Goal: Transaction & Acquisition: Purchase product/service

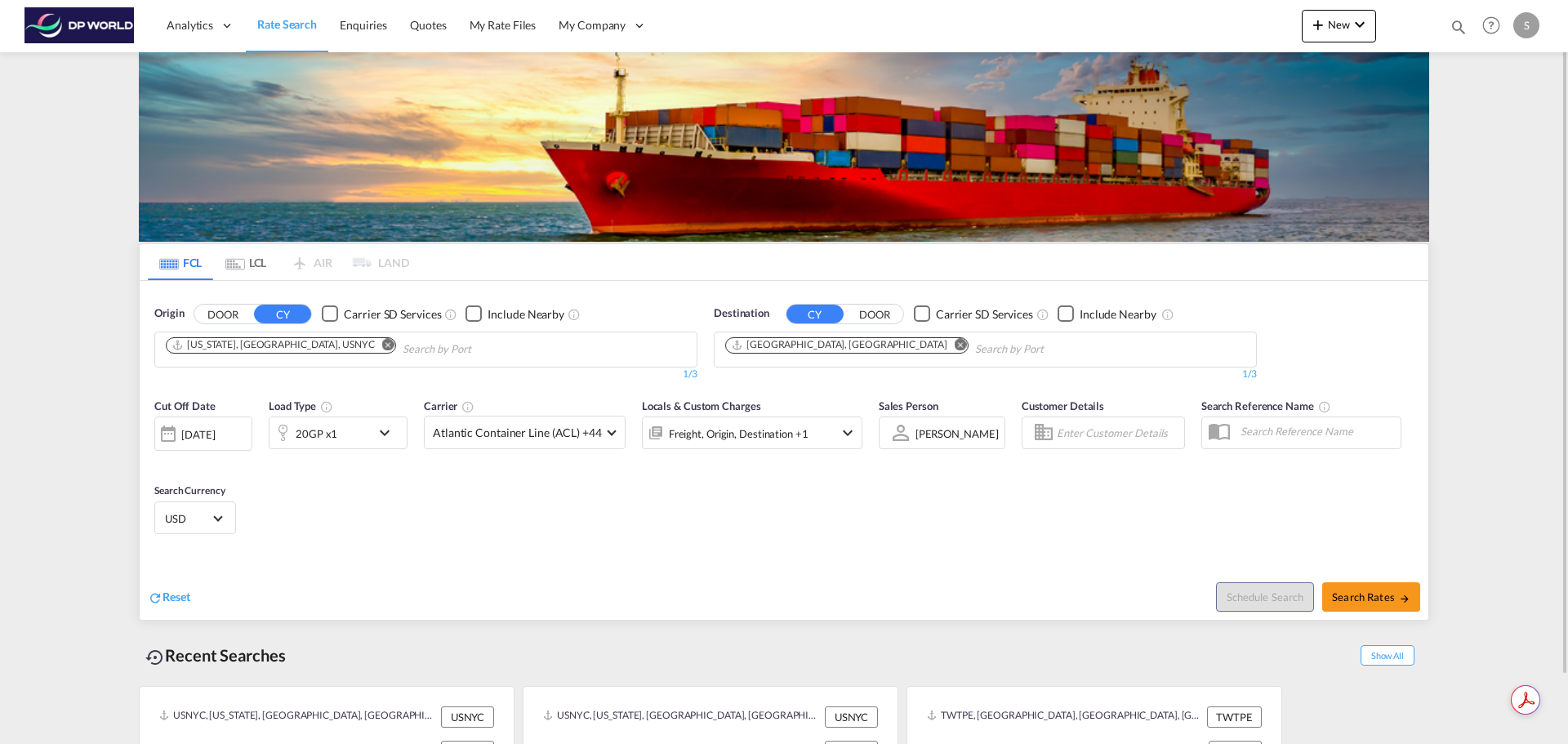
click at [402, 340] on input "Chips input." at bounding box center [480, 350] width 155 height 26
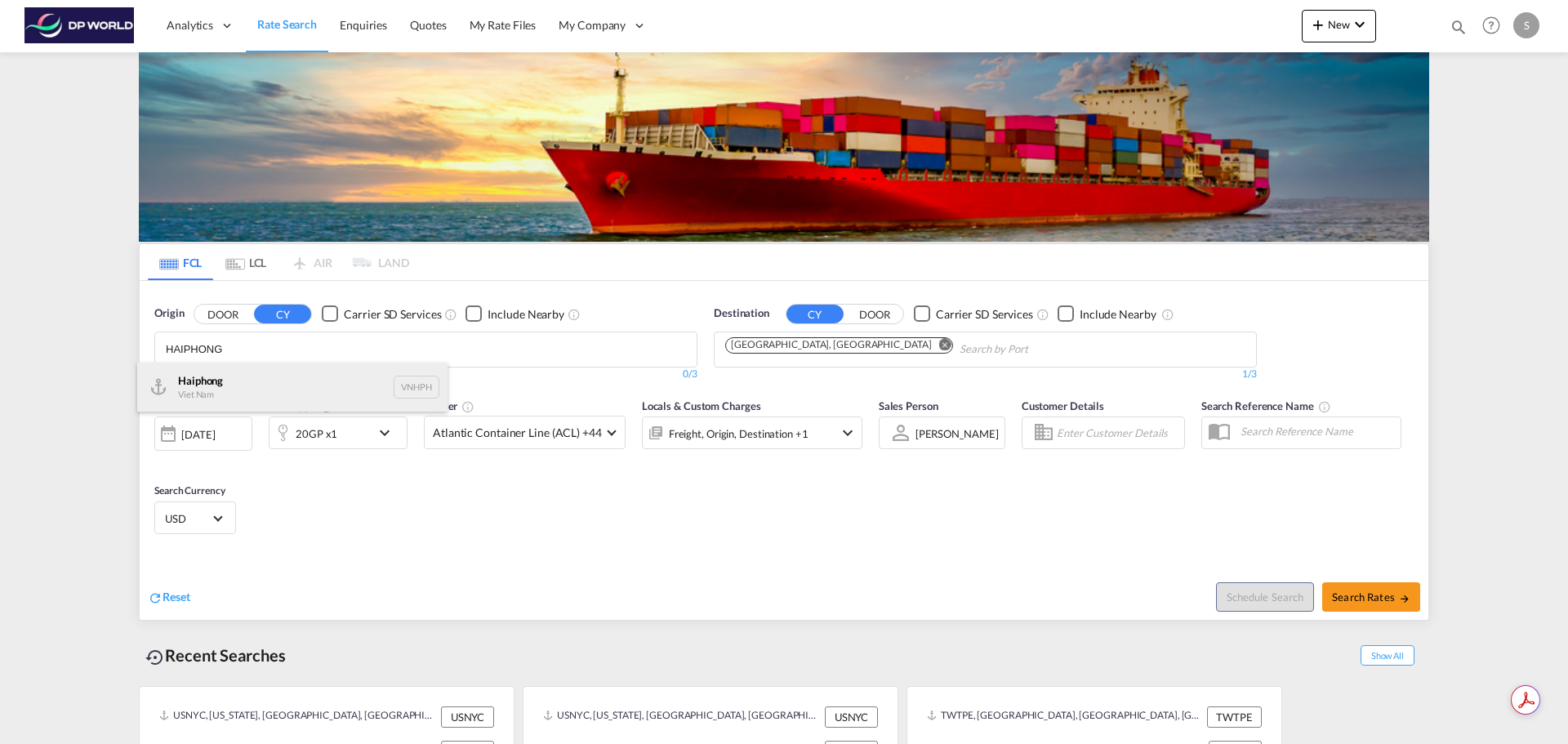
type input "HAIPHONG"
click at [272, 382] on div "Haiphong Viet Nam VNHPH" at bounding box center [292, 387] width 311 height 49
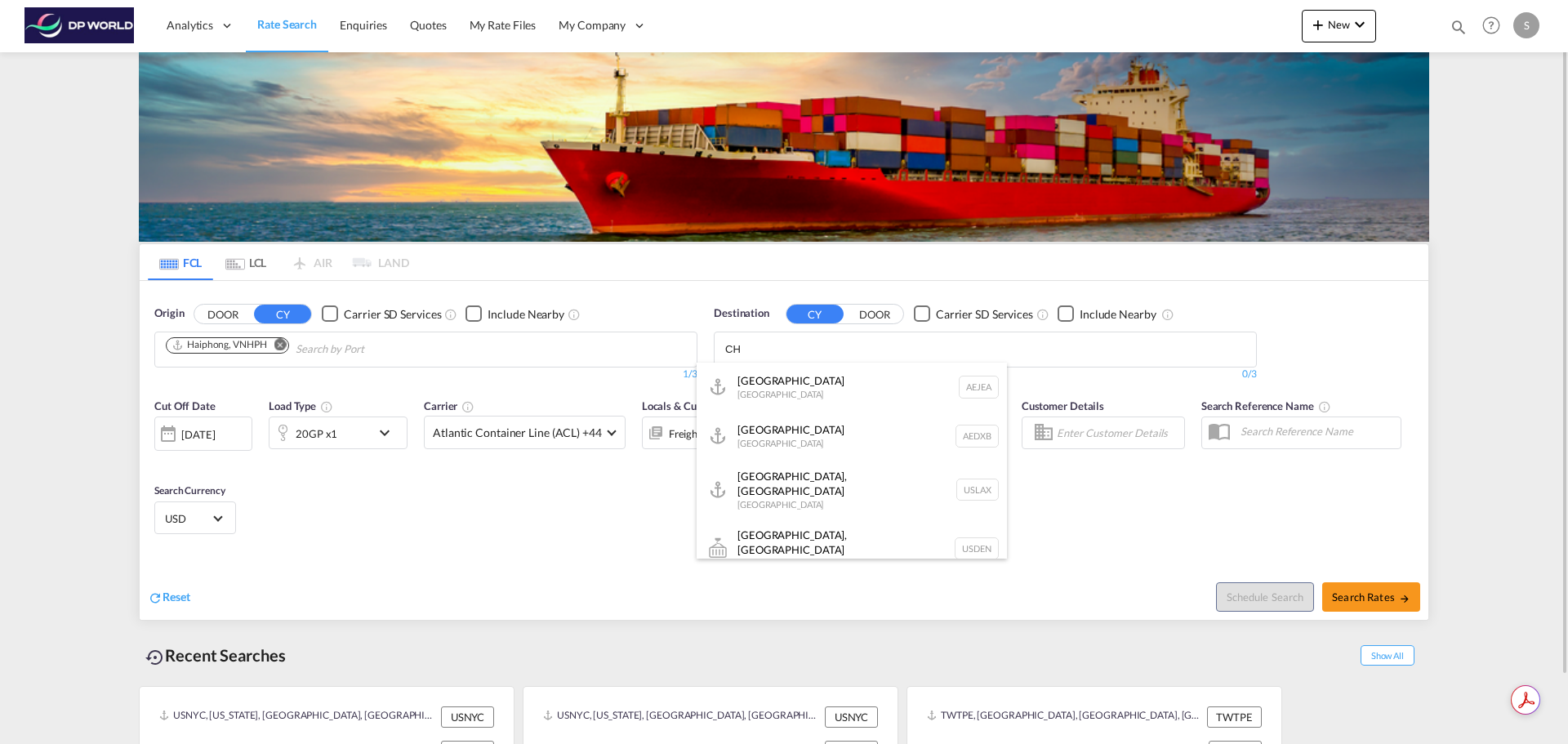
type input "C"
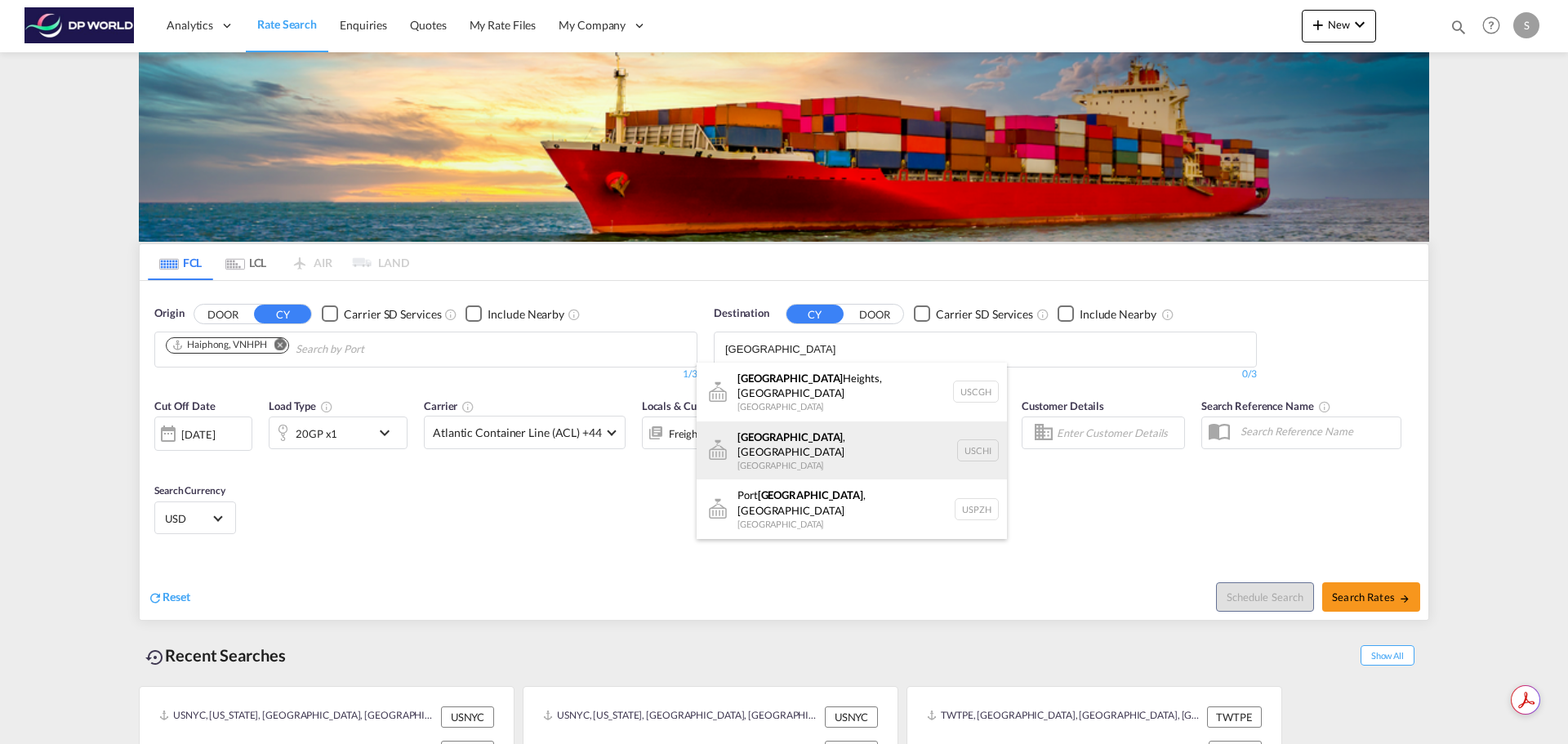
type input "[GEOGRAPHIC_DATA]"
click at [871, 431] on div "[GEOGRAPHIC_DATA] , [GEOGRAPHIC_DATA] [GEOGRAPHIC_DATA] [GEOGRAPHIC_DATA]" at bounding box center [851, 451] width 311 height 59
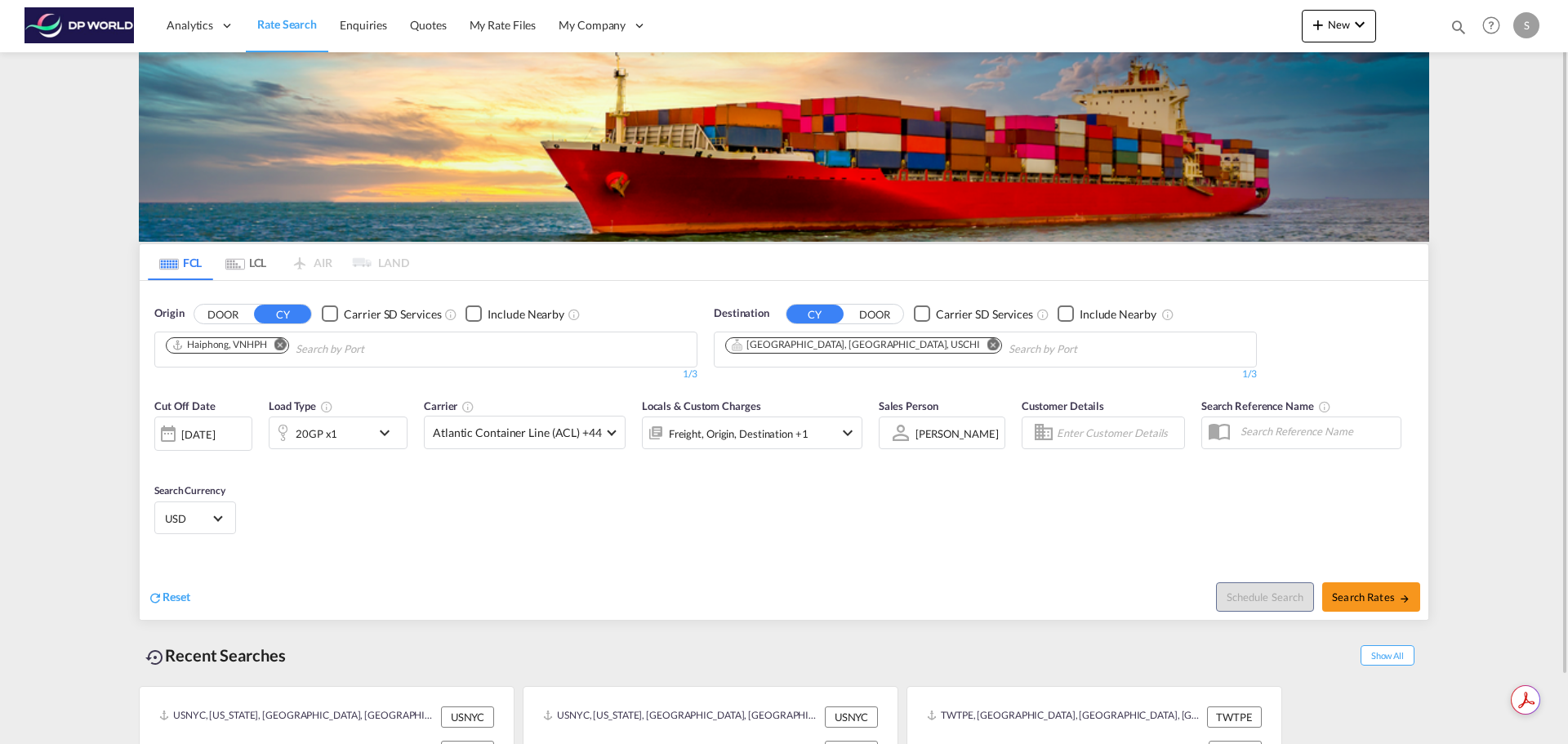
click at [375, 483] on div "Cut Off Date [DATE] [DATE] Load Type 20GP x1 Carrier Atlantic Container Line (A…" at bounding box center [784, 469] width 1289 height 159
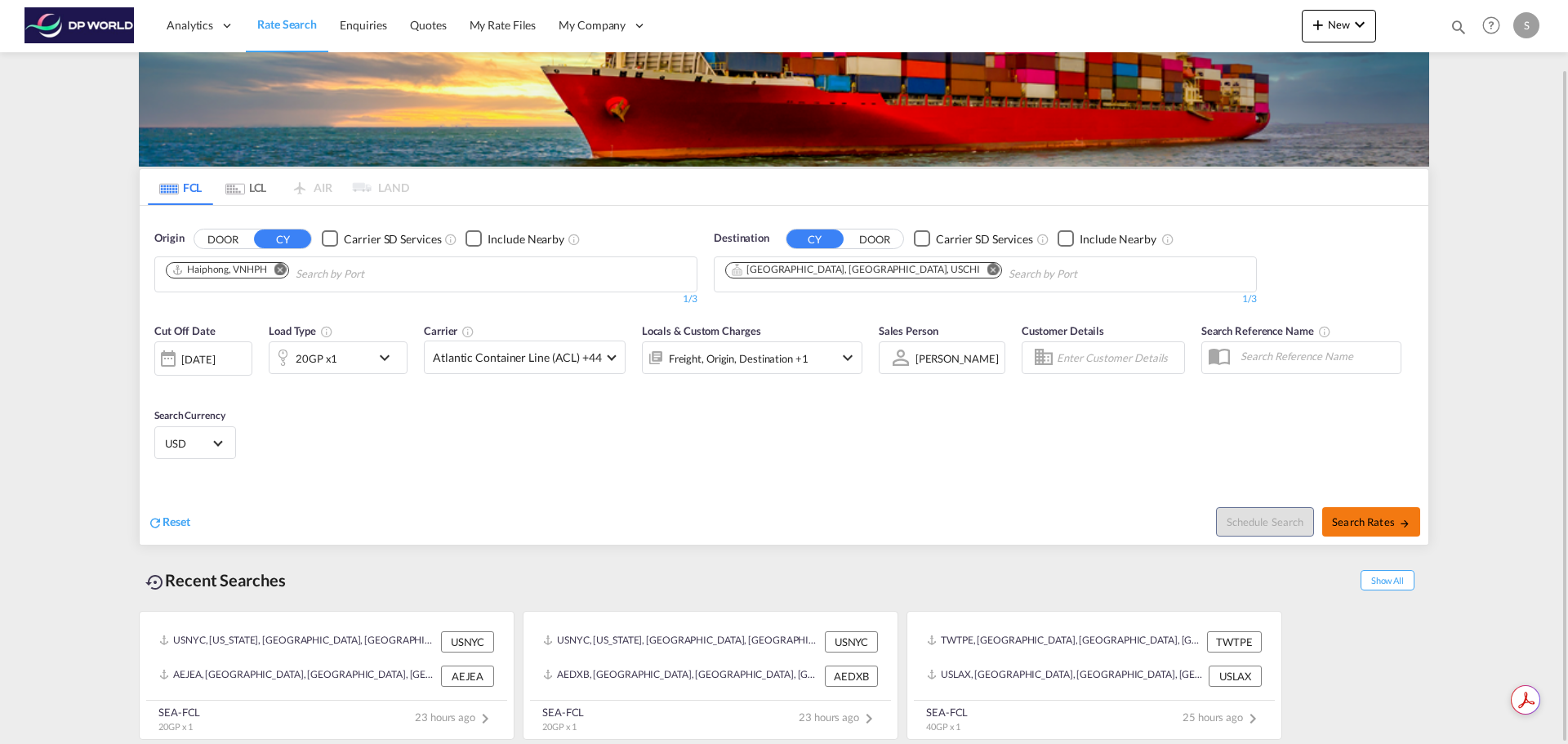
click at [1385, 534] on button "Search Rates" at bounding box center [1371, 523] width 98 height 30
type input "VNHPH to USCHI / [DATE]"
